Goal: Information Seeking & Learning: Learn about a topic

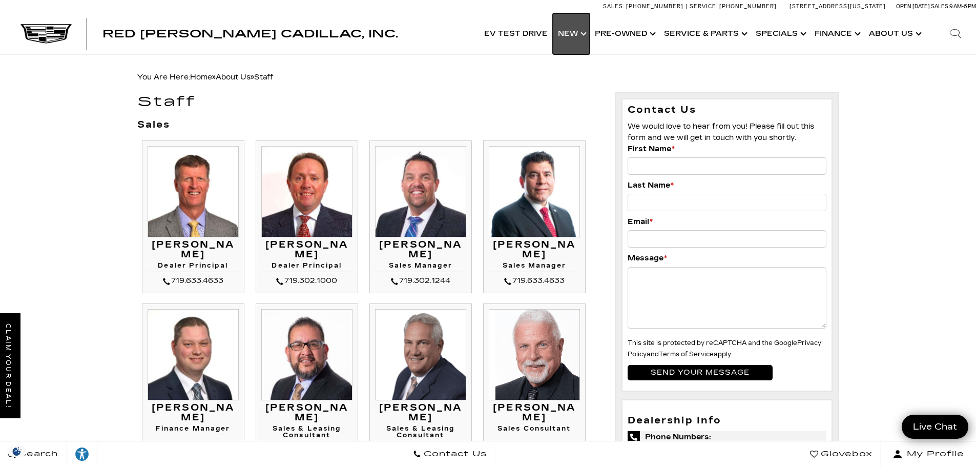
click at [585, 37] on link "Show New" at bounding box center [571, 33] width 37 height 41
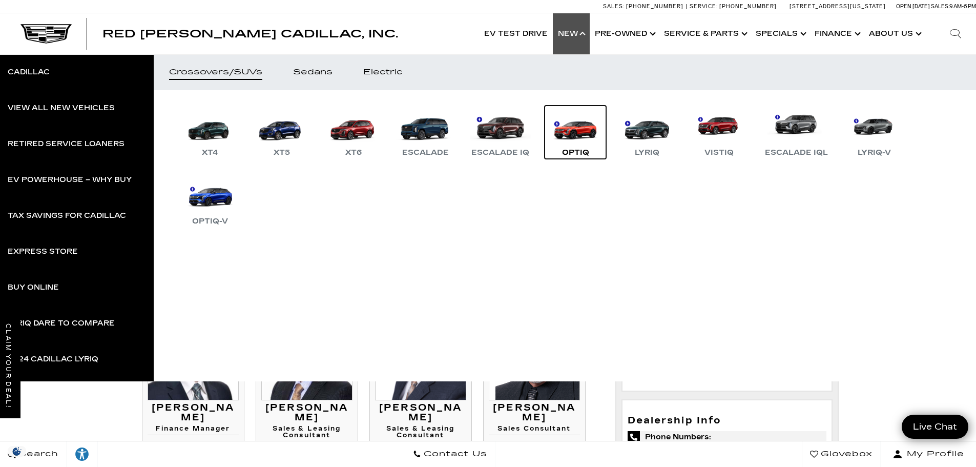
click at [584, 143] on link "OPTIQ" at bounding box center [574, 131] width 61 height 53
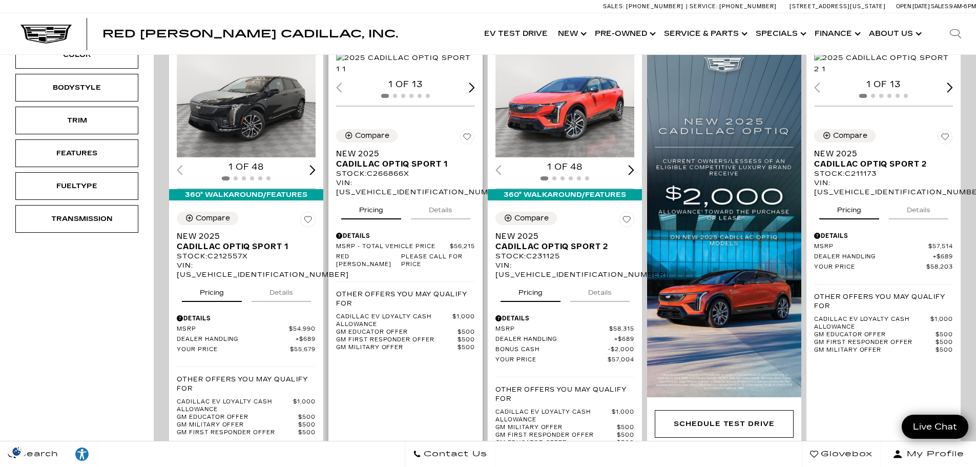
scroll to position [154, 0]
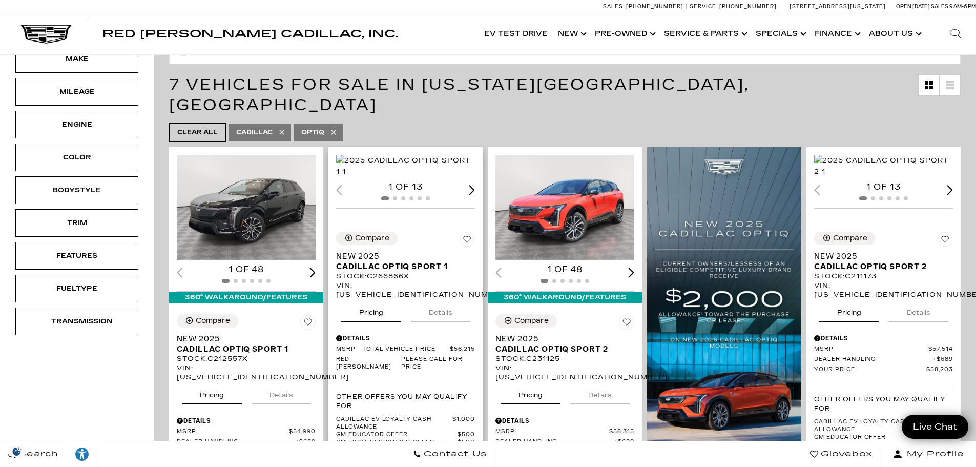
click at [472, 195] on div "Next slide" at bounding box center [472, 190] width 6 height 10
click at [474, 195] on div "Next slide" at bounding box center [472, 190] width 6 height 10
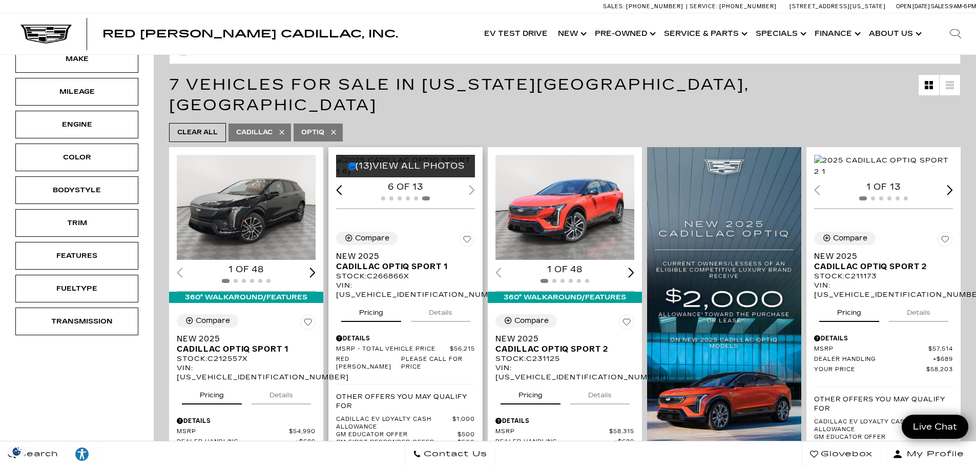
click at [474, 193] on div "6 of 13" at bounding box center [405, 186] width 139 height 11
click at [409, 177] on div "(13) View All Photos" at bounding box center [406, 166] width 140 height 23
click at [400, 171] on link "(13) View All Photos" at bounding box center [406, 166] width 117 height 10
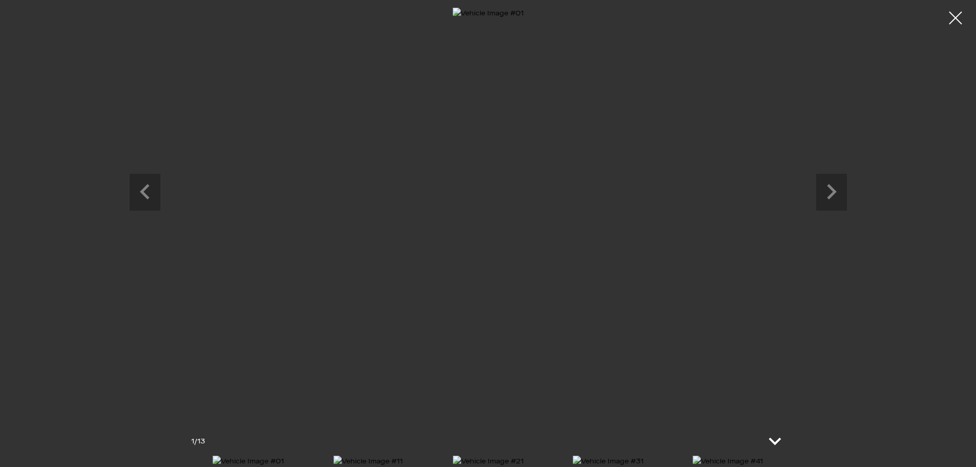
scroll to position [1251, 0]
click at [775, 429] on icon at bounding box center [774, 441] width 25 height 25
click at [773, 452] on icon at bounding box center [771, 452] width 12 height 8
click at [830, 191] on icon "Next slide" at bounding box center [831, 190] width 31 height 33
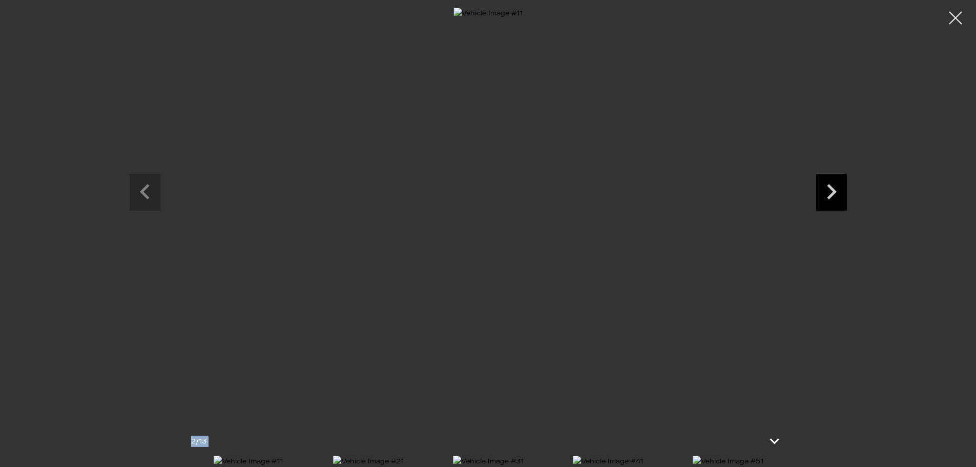
click at [830, 191] on icon "Next slide" at bounding box center [831, 190] width 31 height 33
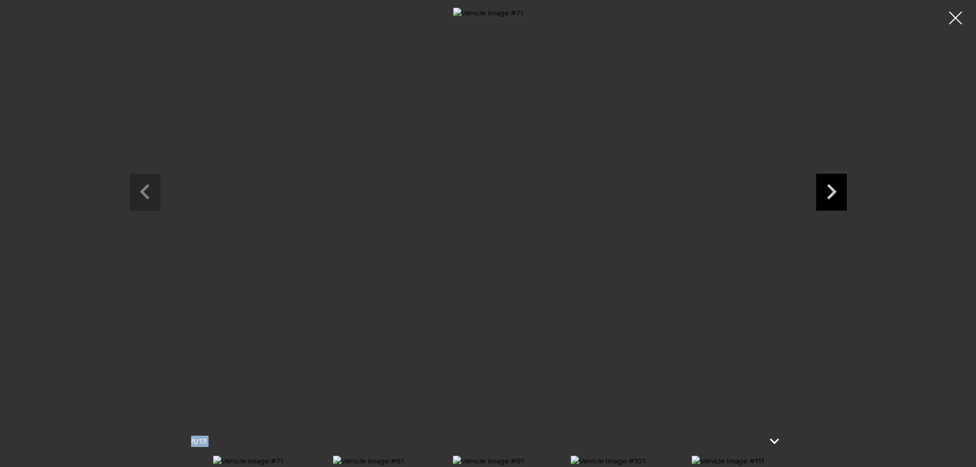
click at [830, 191] on icon "Next slide" at bounding box center [831, 190] width 31 height 33
click at [829, 191] on icon "Next slide" at bounding box center [831, 190] width 31 height 33
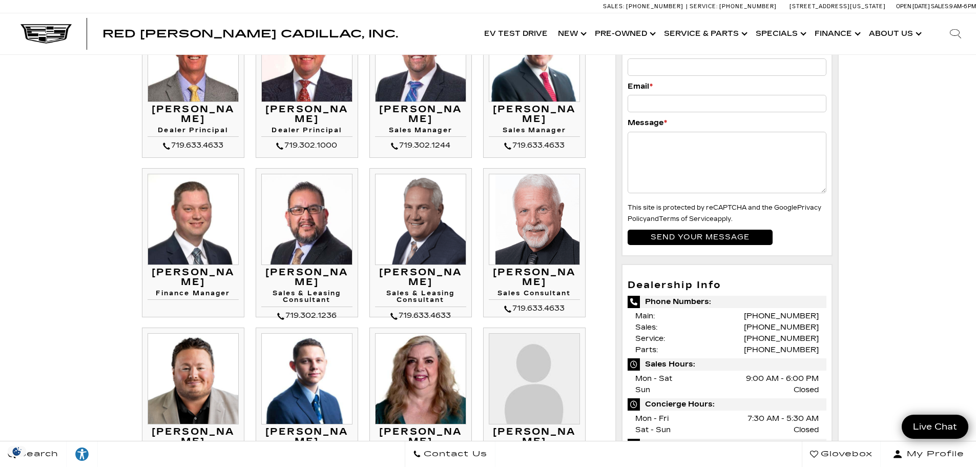
scroll to position [154, 0]
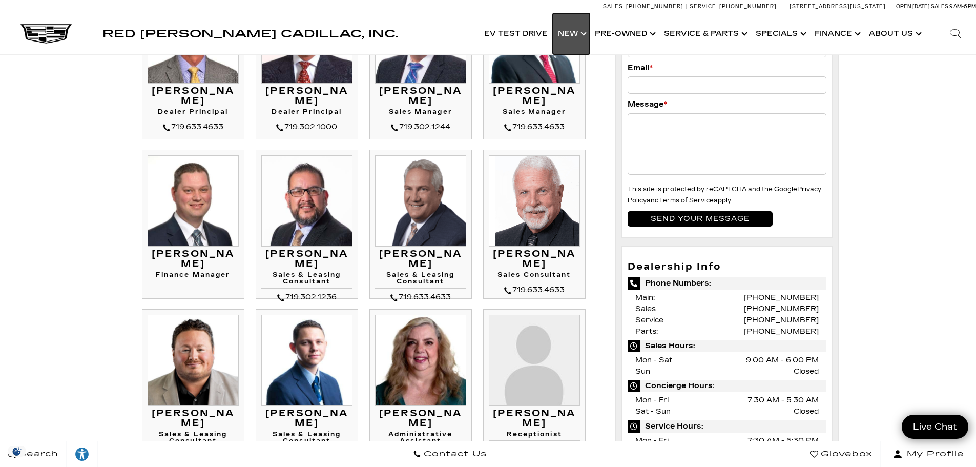
click at [585, 33] on link "Show New" at bounding box center [571, 33] width 37 height 41
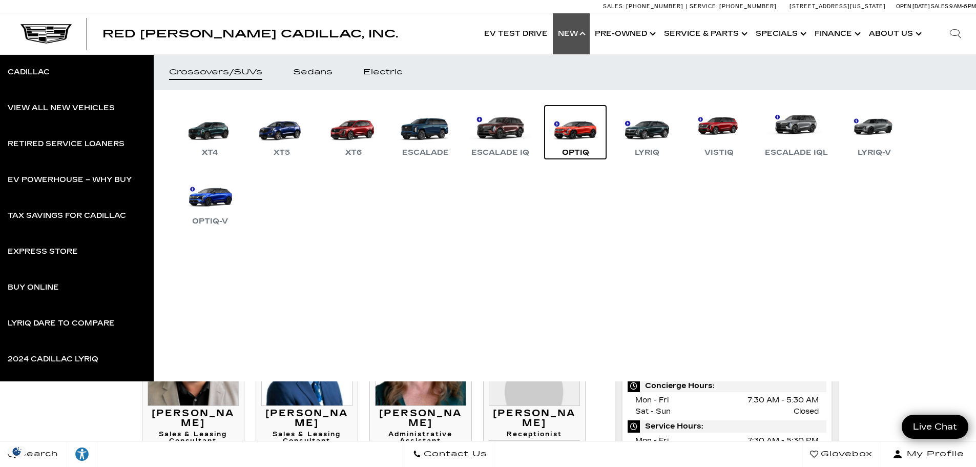
click at [577, 141] on link "OPTIQ" at bounding box center [574, 131] width 61 height 53
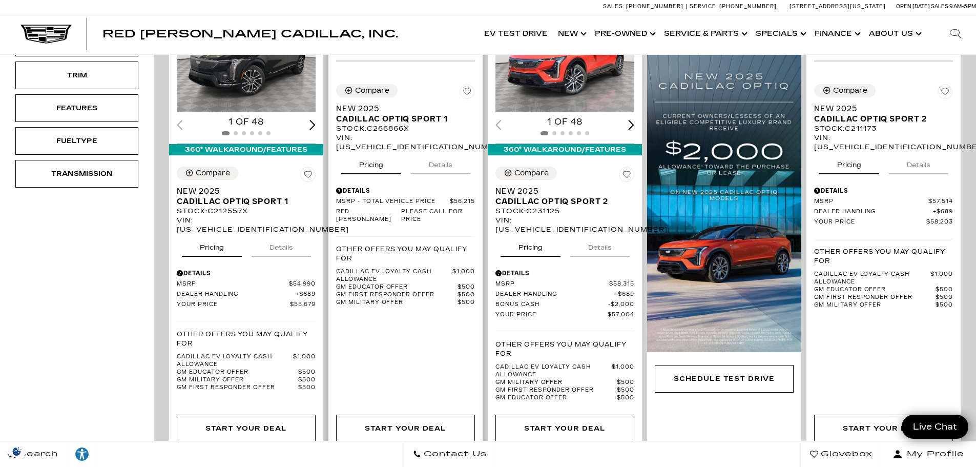
scroll to position [307, 0]
